Goal: Information Seeking & Learning: Learn about a topic

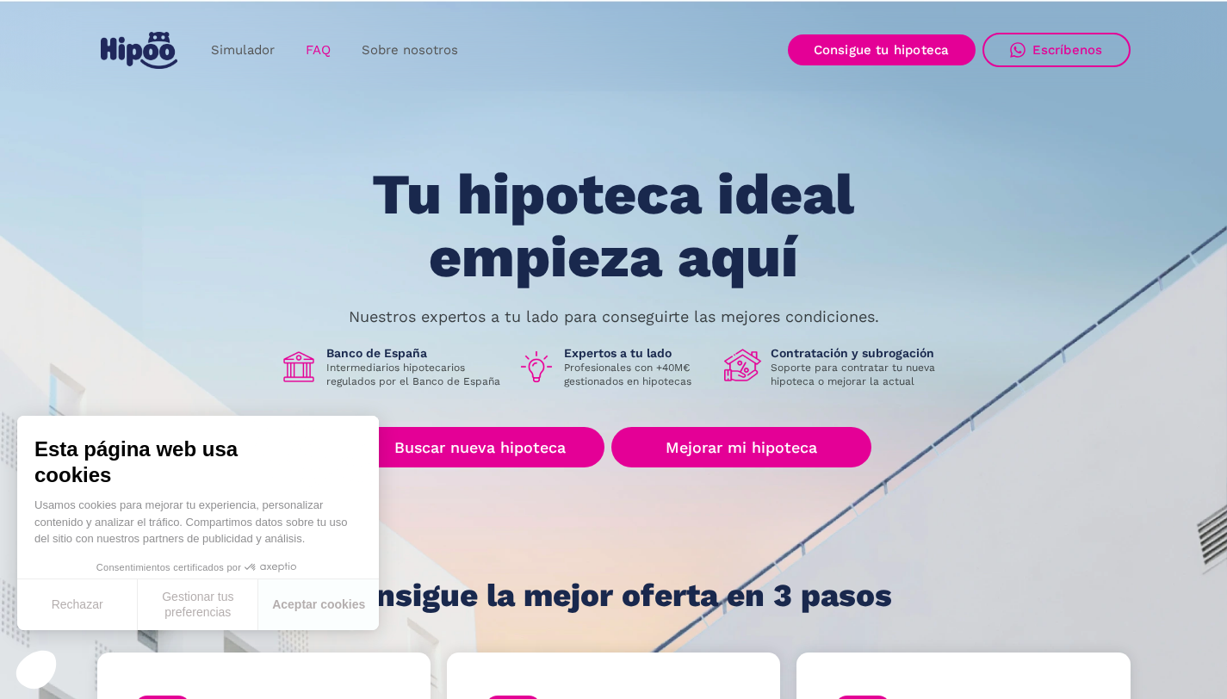
click at [309, 34] on link "FAQ" at bounding box center [318, 51] width 56 height 34
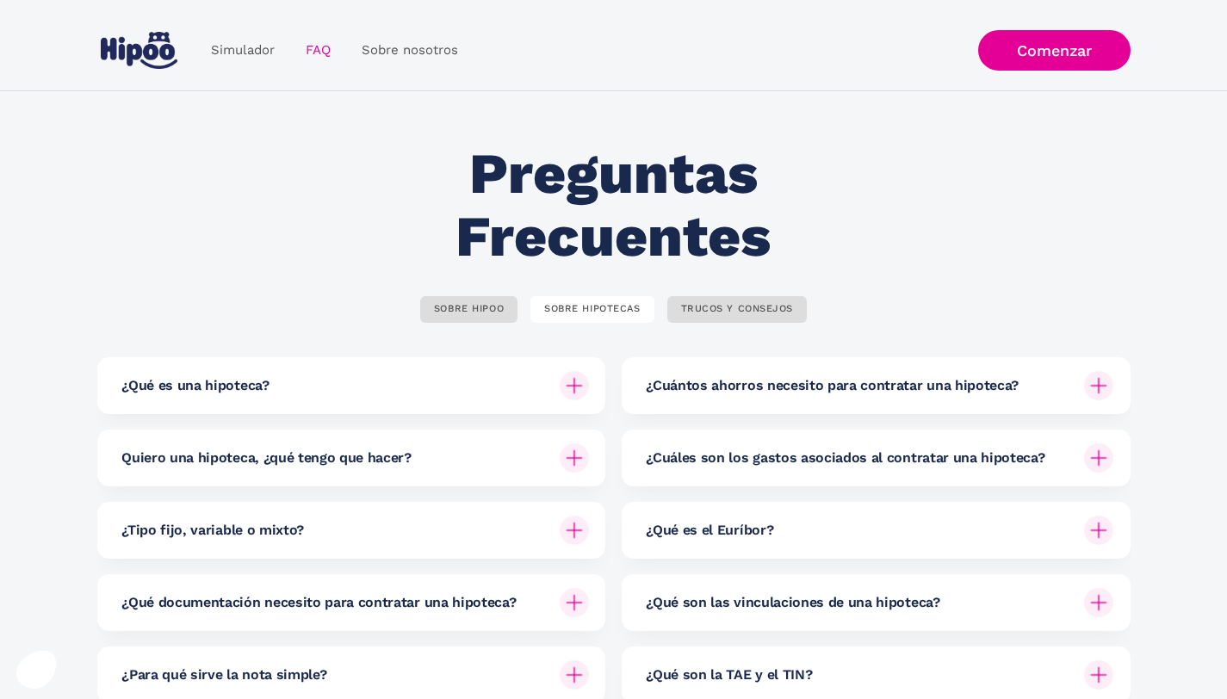
scroll to position [309, 0]
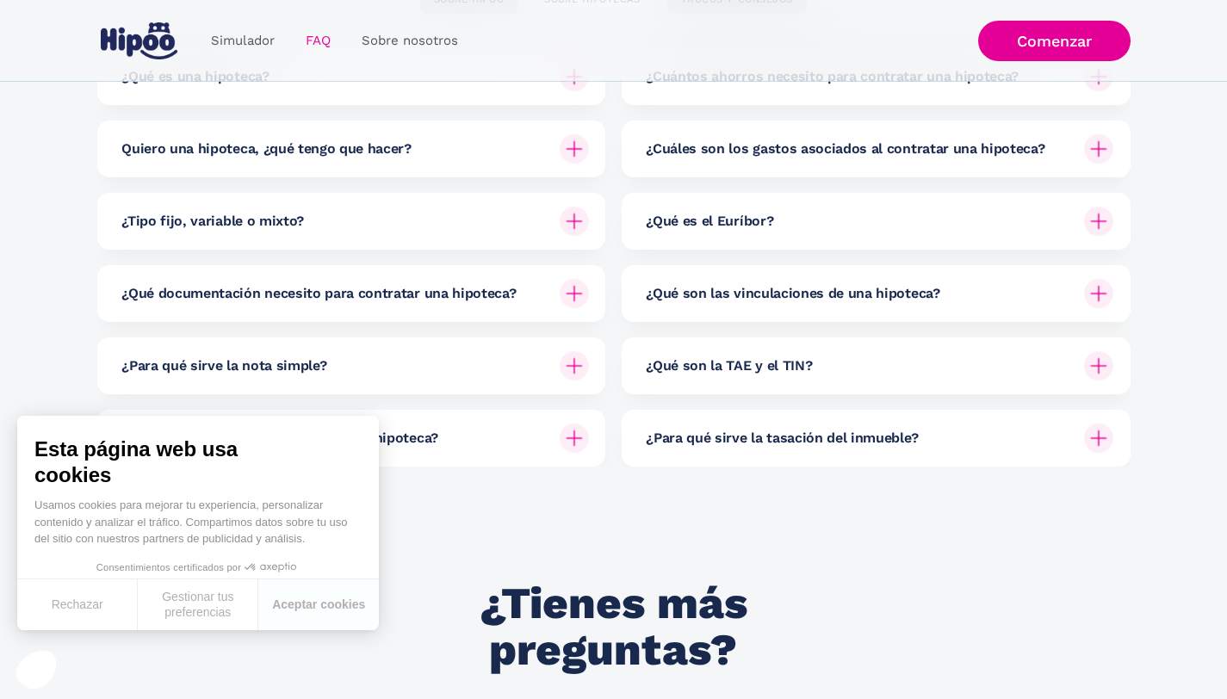
click at [569, 147] on img at bounding box center [574, 148] width 29 height 29
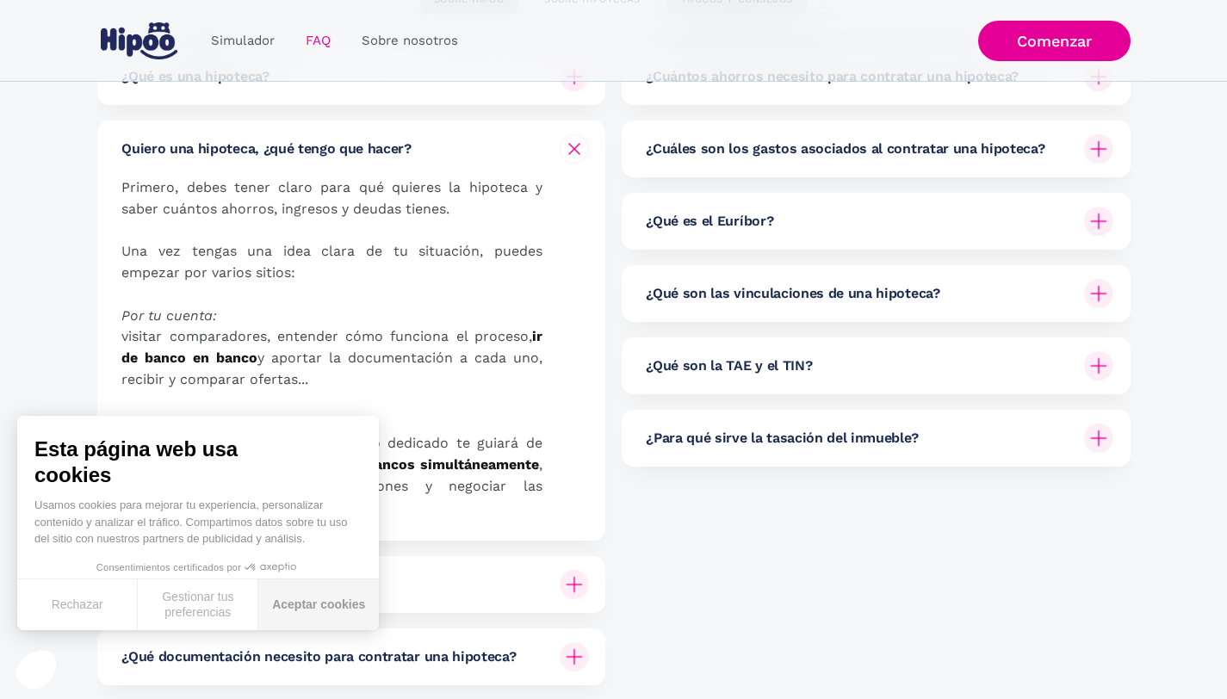
click at [299, 607] on button "Aceptar cookies" at bounding box center [318, 604] width 121 height 51
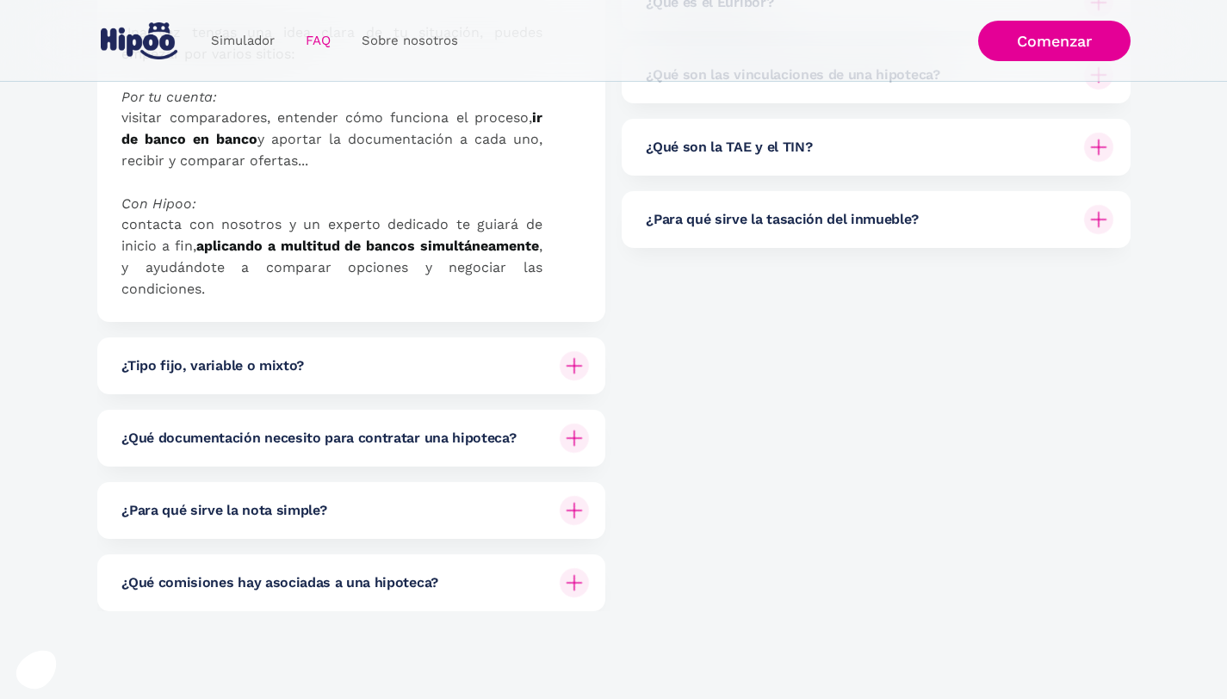
scroll to position [578, 0]
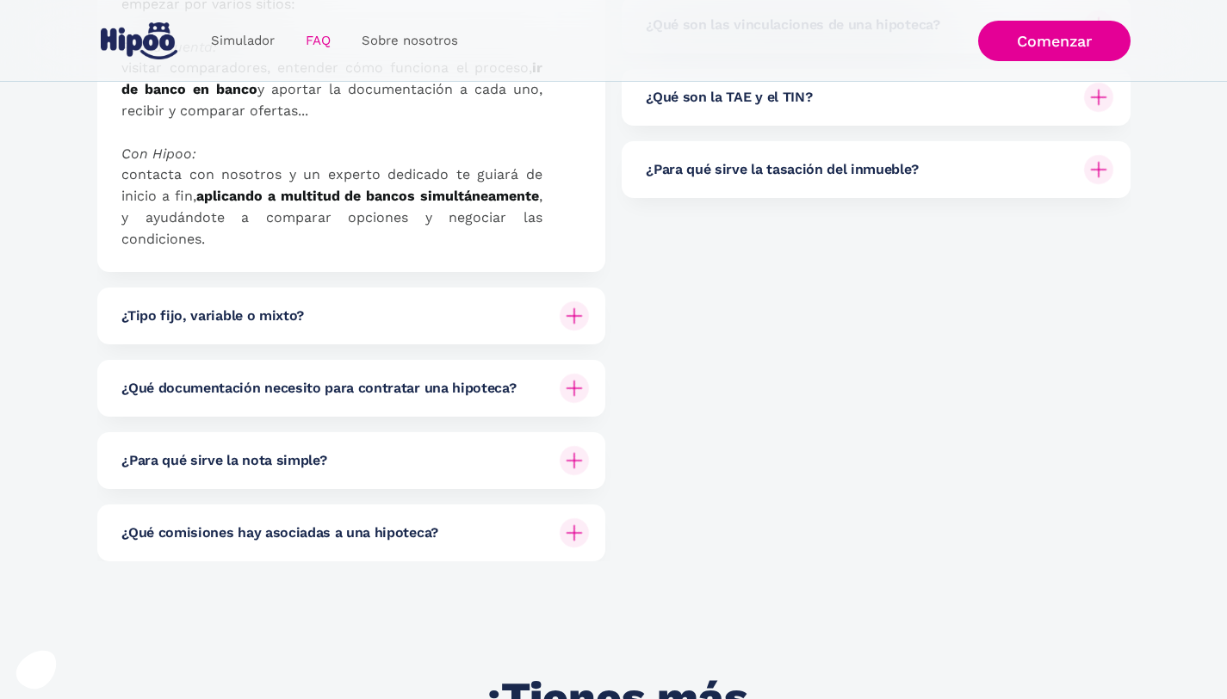
click at [574, 374] on img at bounding box center [574, 388] width 29 height 29
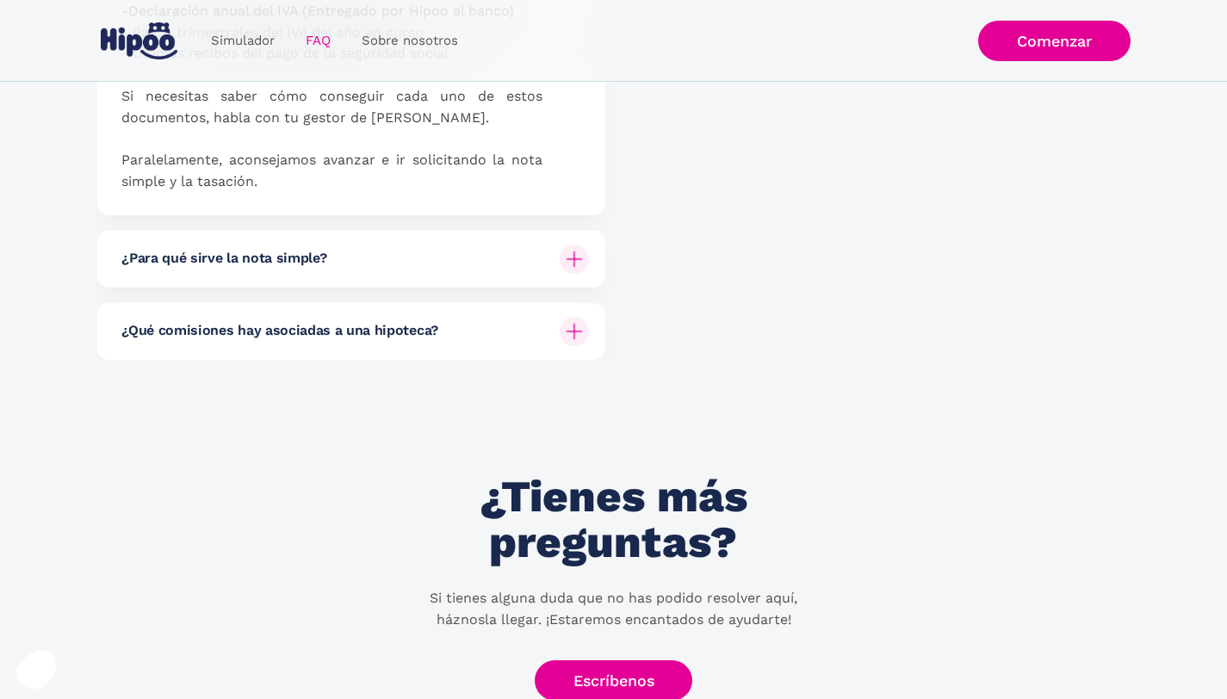
scroll to position [1377, 0]
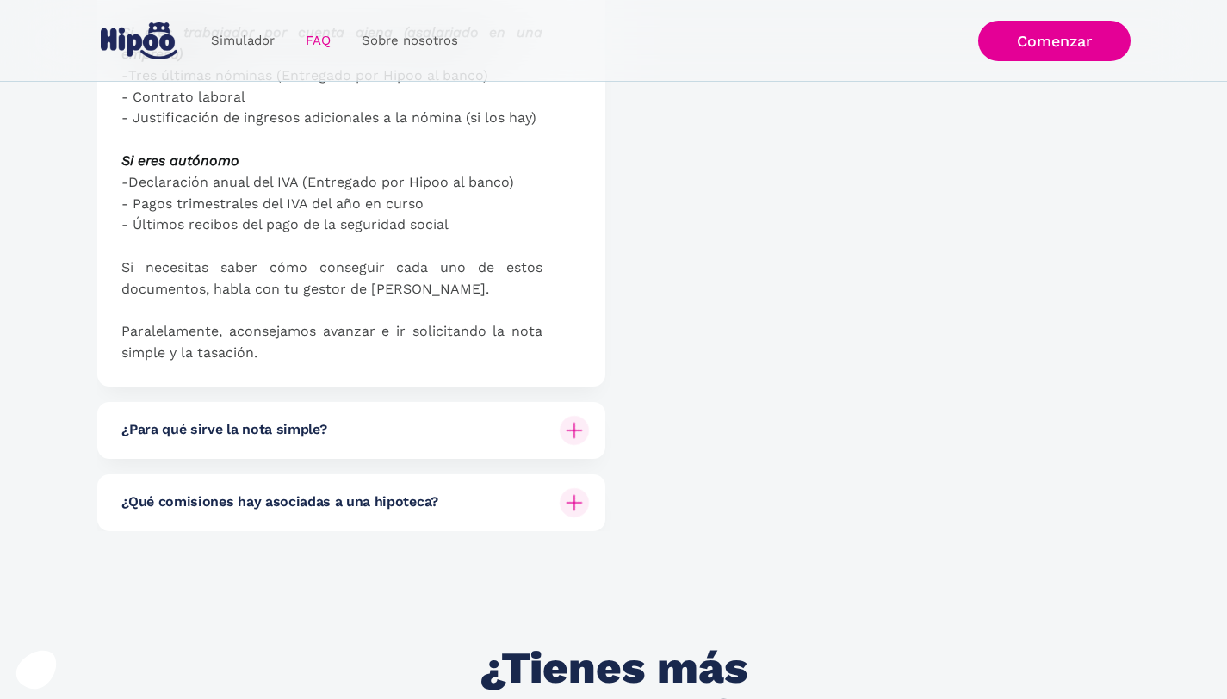
click at [578, 421] on div at bounding box center [573, 430] width 41 height 41
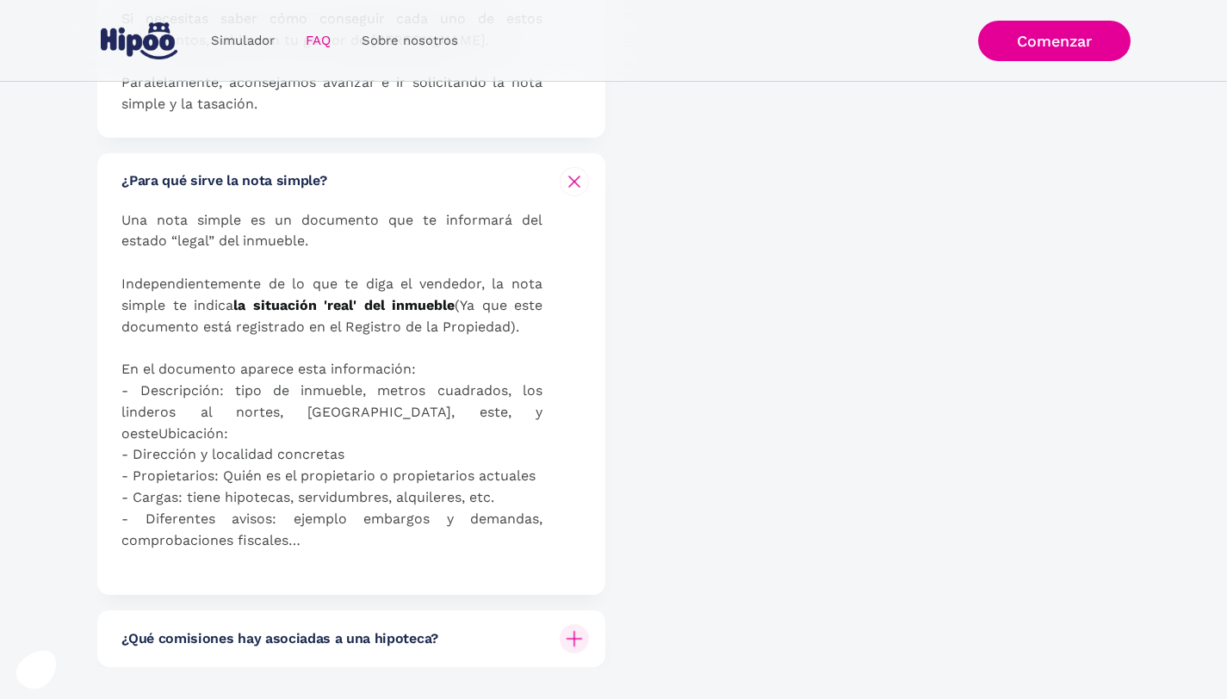
scroll to position [1695, 0]
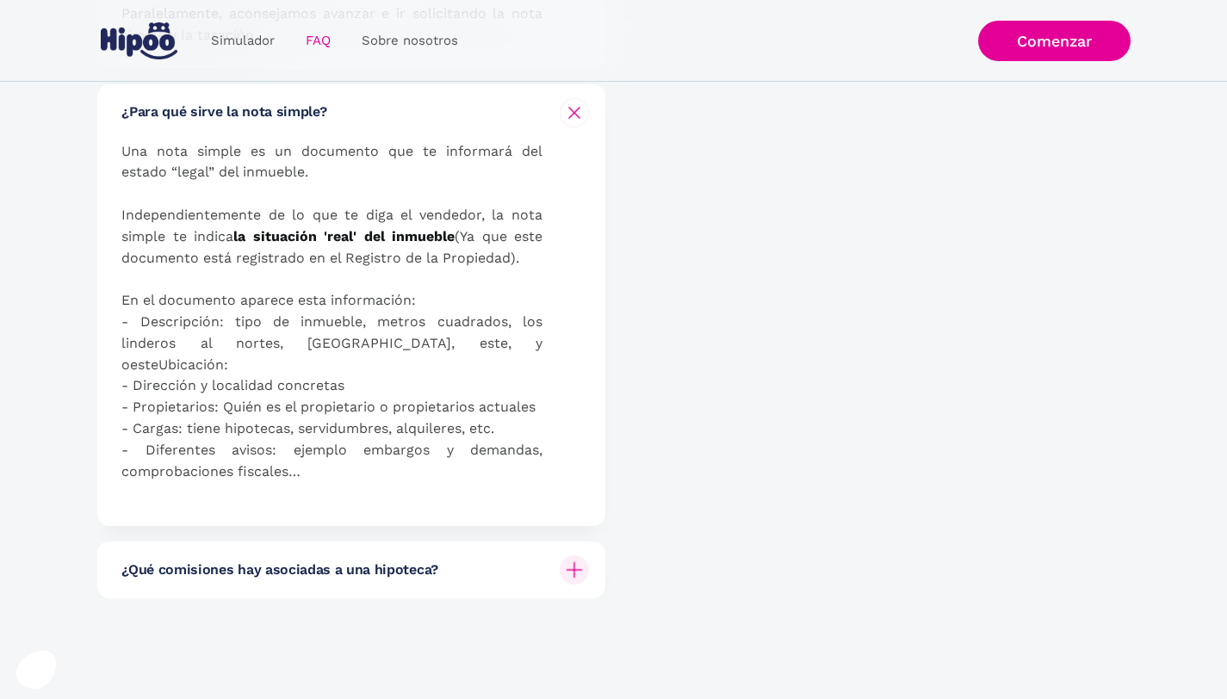
click at [577, 555] on img at bounding box center [574, 569] width 29 height 29
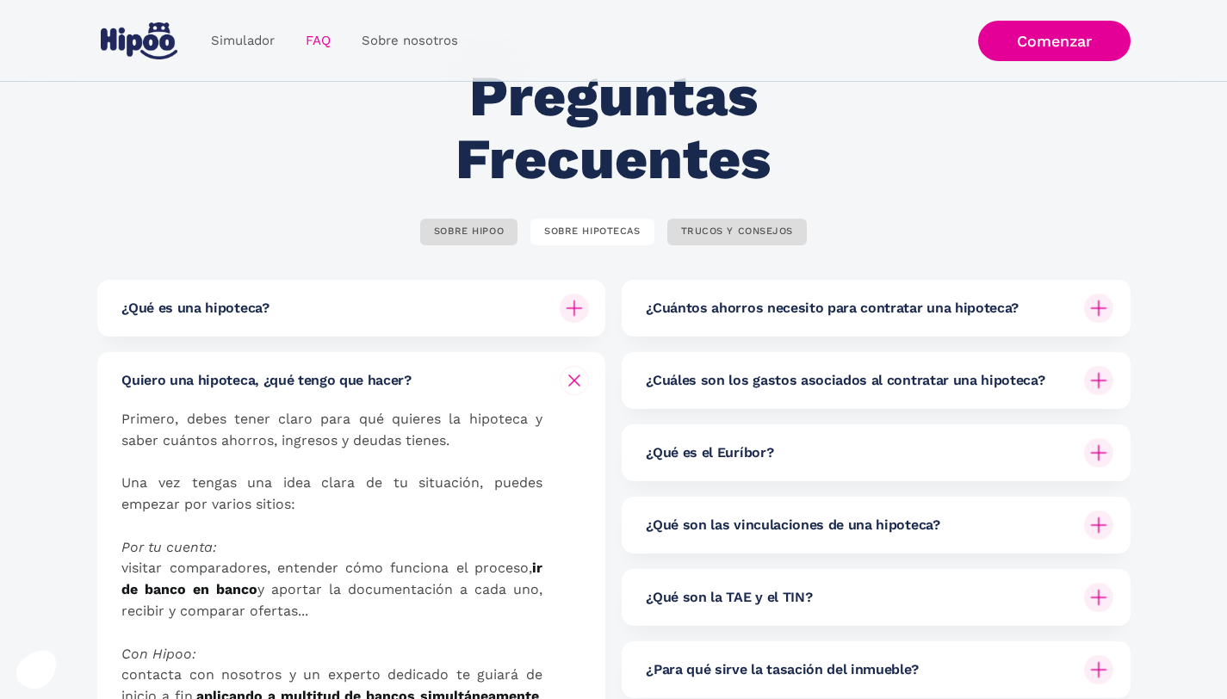
scroll to position [90, 0]
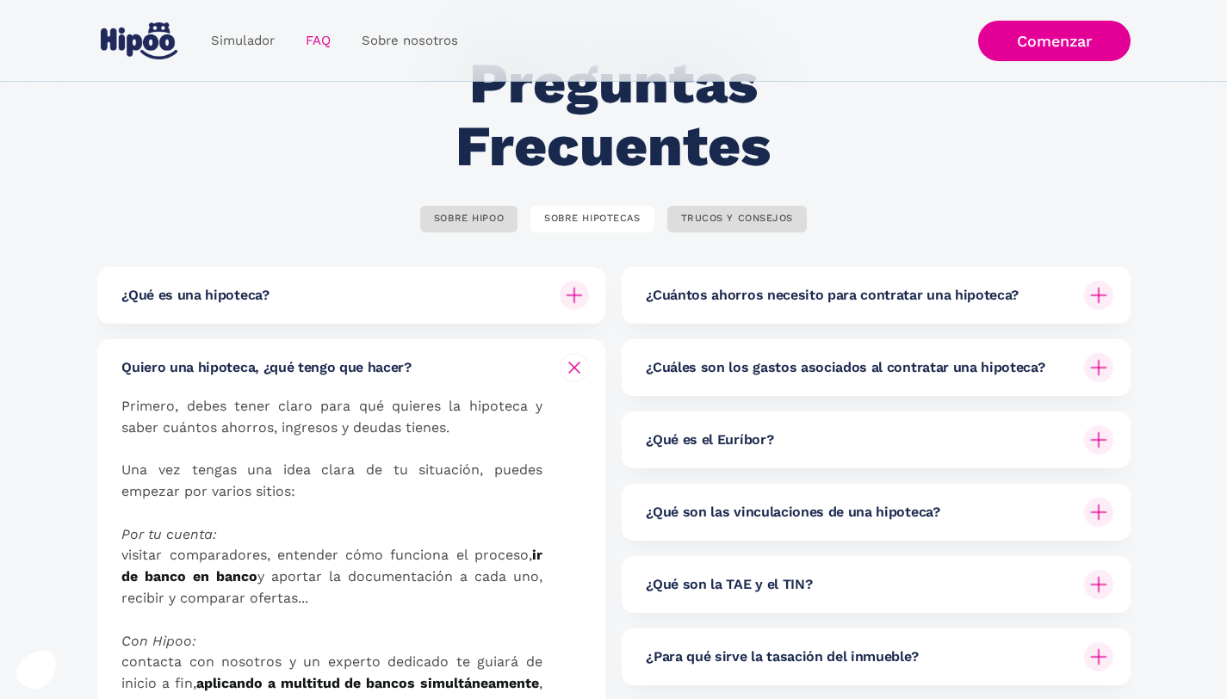
click at [1094, 301] on img at bounding box center [1098, 295] width 29 height 29
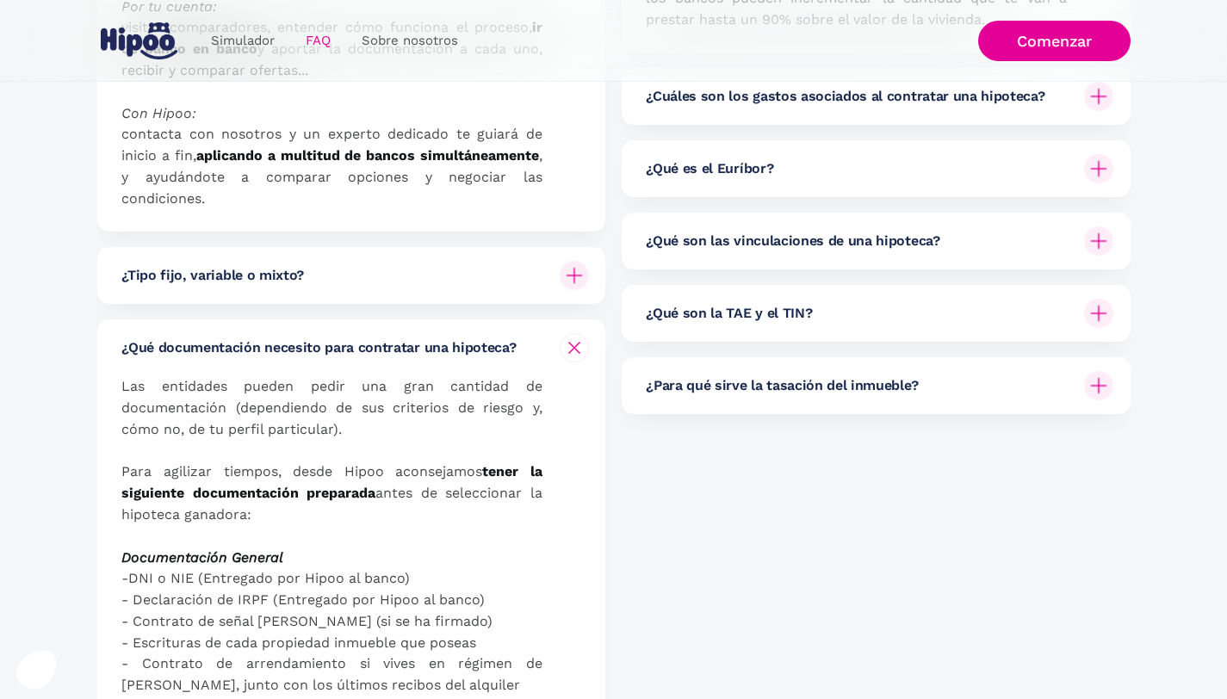
scroll to position [0, 0]
